Goal: Go to known website: Access a specific website the user already knows

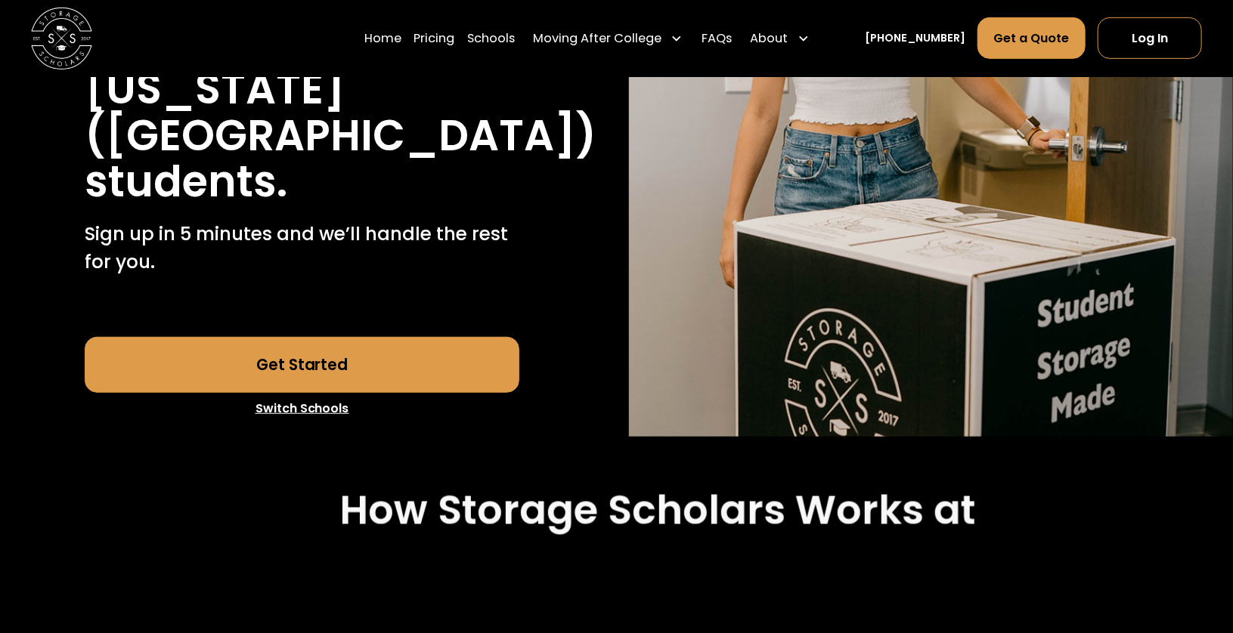
scroll to position [378, 0]
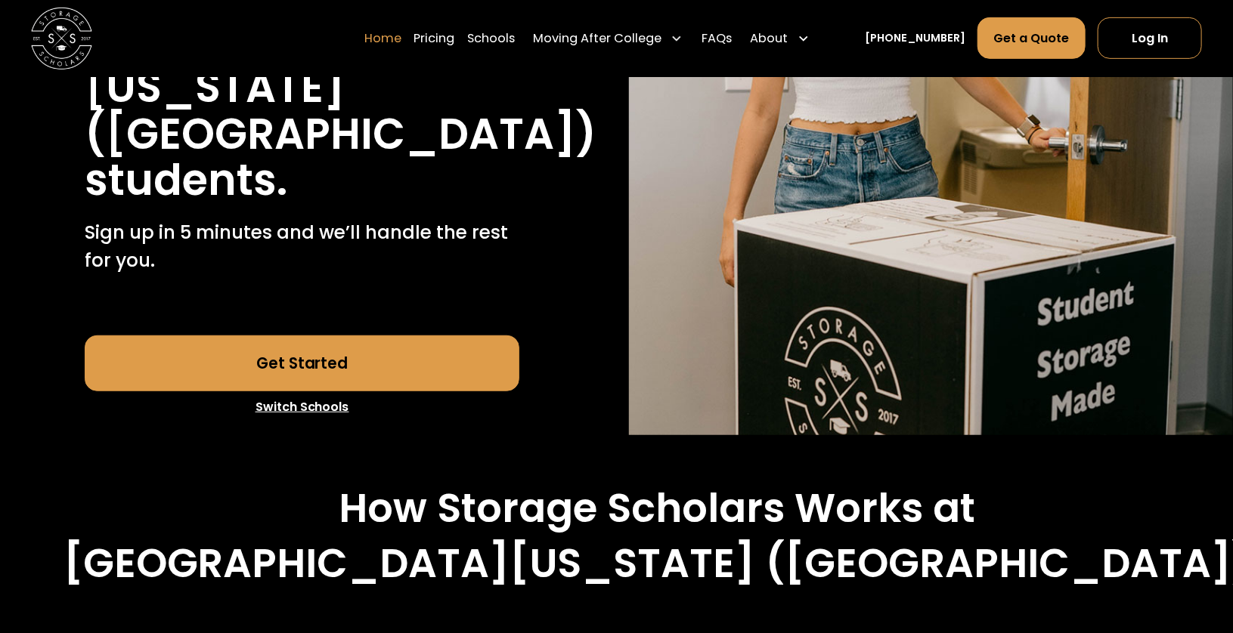
click at [401, 44] on link "Home" at bounding box center [382, 38] width 37 height 43
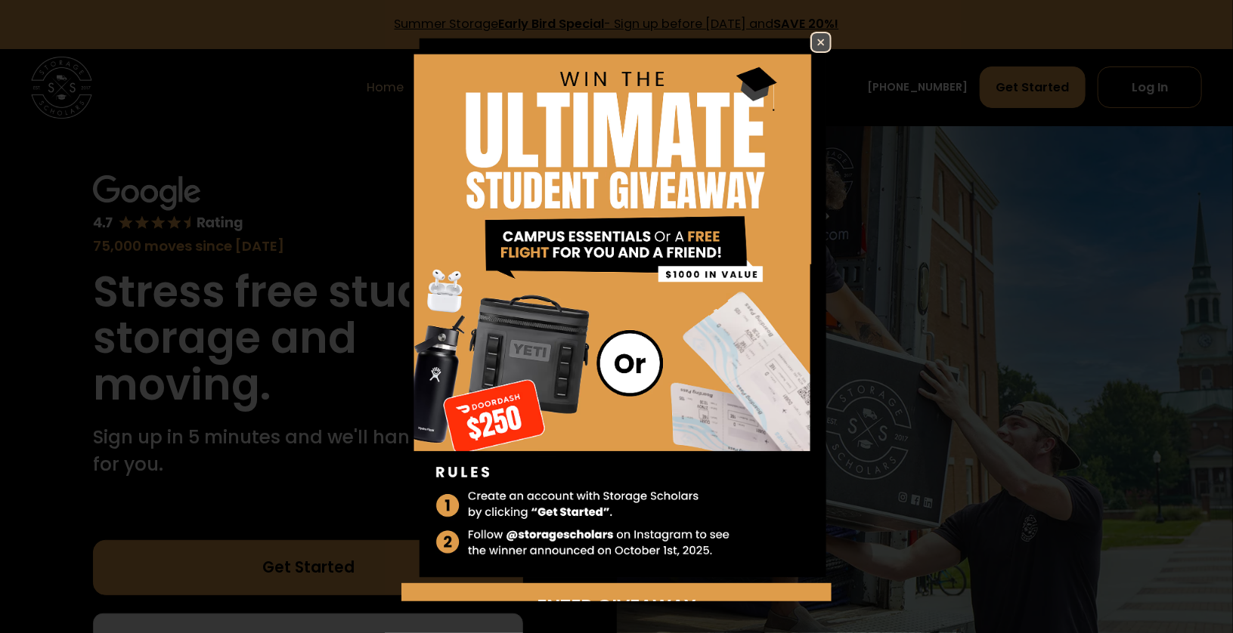
click at [812, 45] on img at bounding box center [821, 42] width 18 height 18
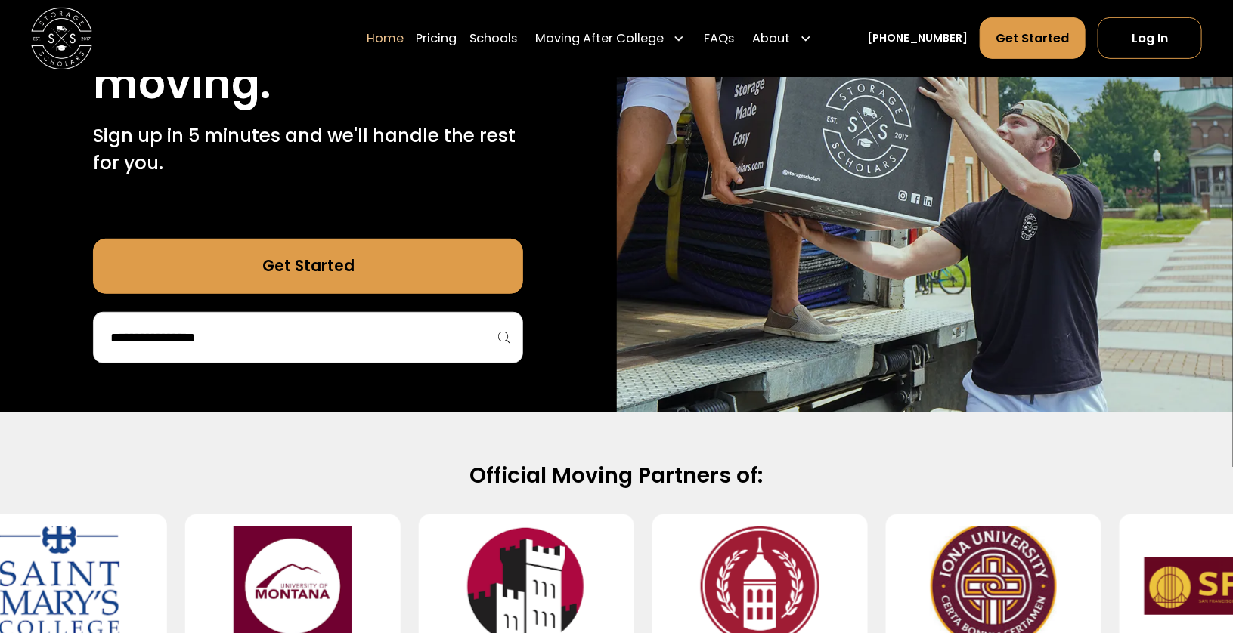
scroll to position [302, 0]
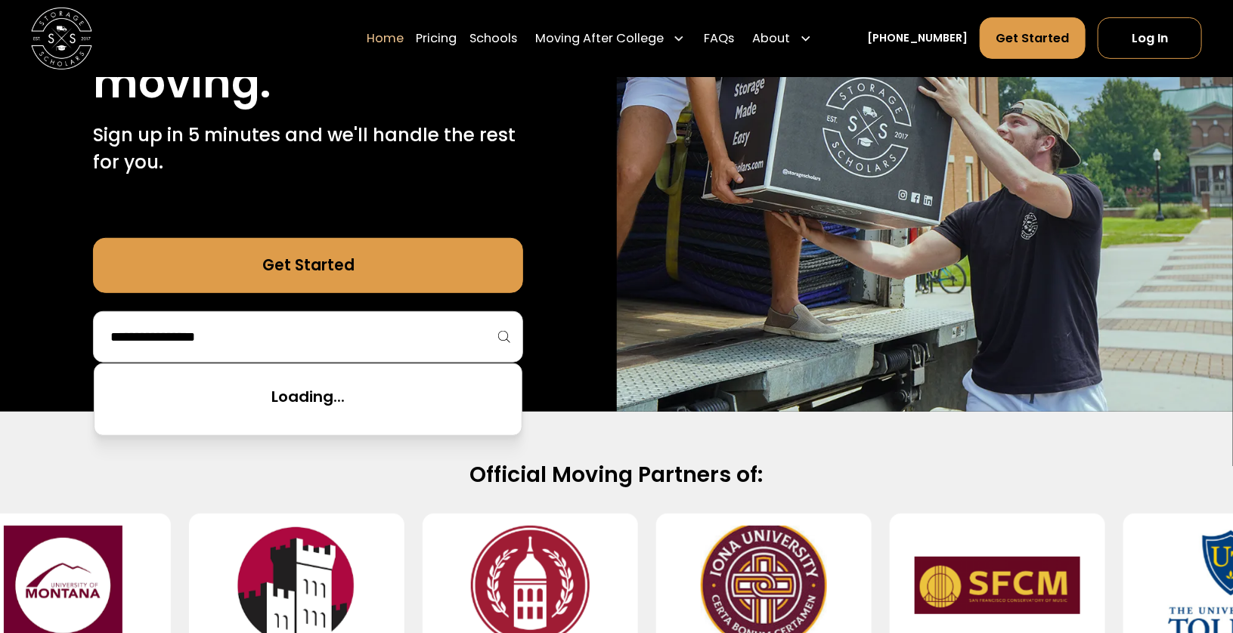
click at [348, 340] on input "search" at bounding box center [308, 337] width 398 height 26
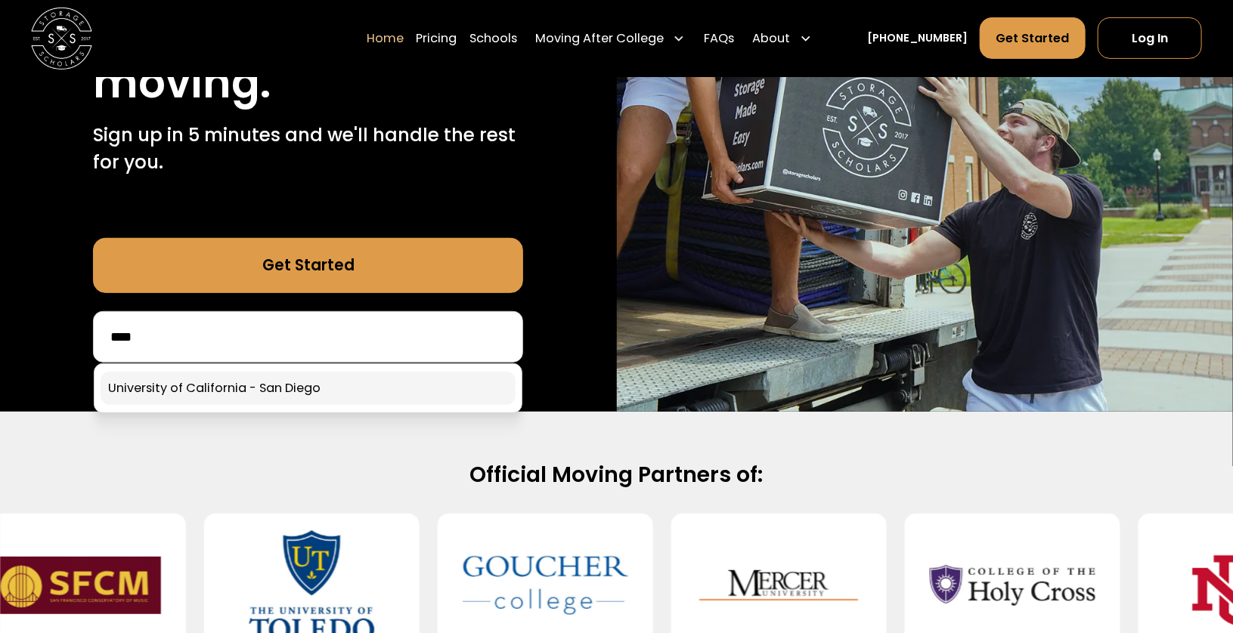
type input "****"
